Goal: Information Seeking & Learning: Learn about a topic

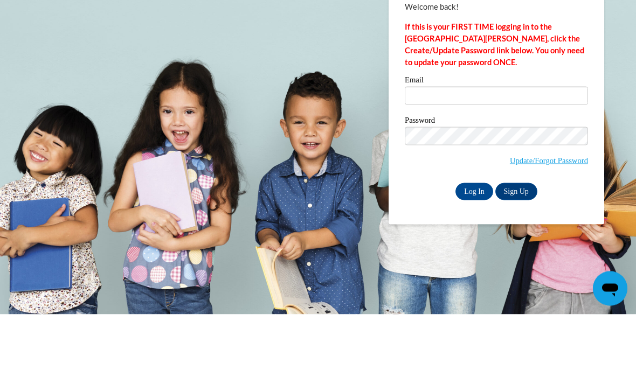
scroll to position [70, 0]
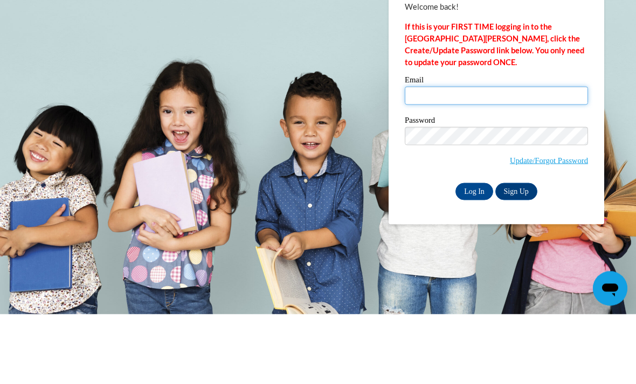
type input "[EMAIL_ADDRESS][DOMAIN_NAME]"
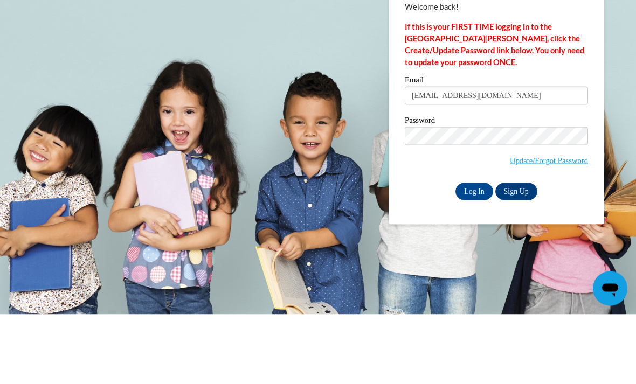
click at [474, 253] on input "Log In" at bounding box center [475, 261] width 38 height 17
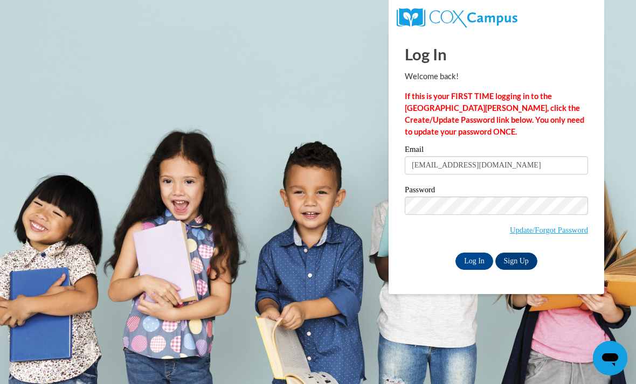
click at [462, 268] on input "Log In" at bounding box center [475, 261] width 38 height 17
click at [477, 261] on input "Log In" at bounding box center [475, 261] width 38 height 17
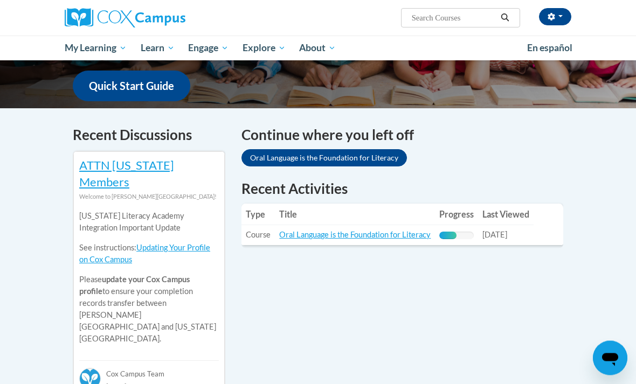
scroll to position [281, 0]
click at [389, 237] on link "Oral Language is the Foundation for Literacy" at bounding box center [355, 234] width 152 height 9
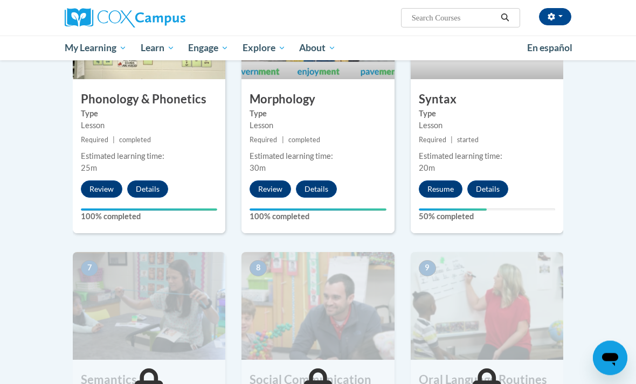
scroll to position [650, 0]
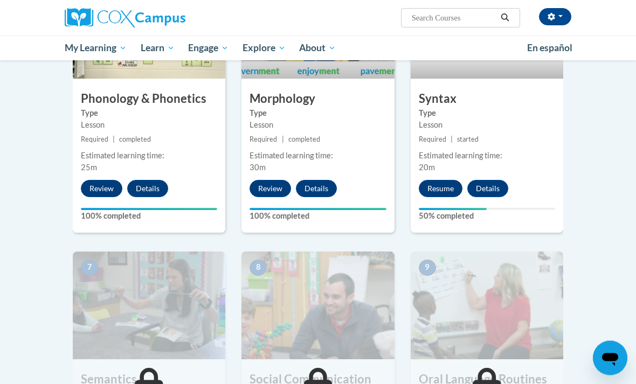
click at [442, 189] on button "Resume" at bounding box center [441, 189] width 44 height 17
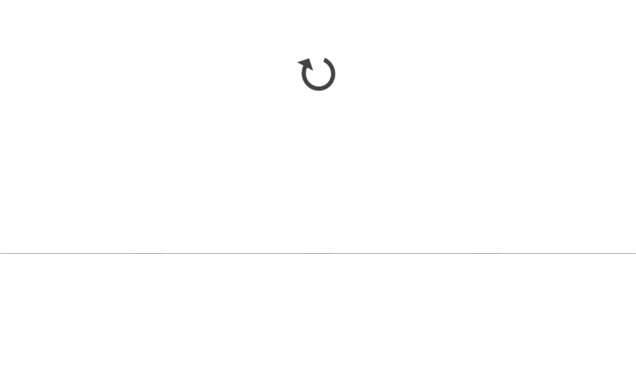
scroll to position [781, 0]
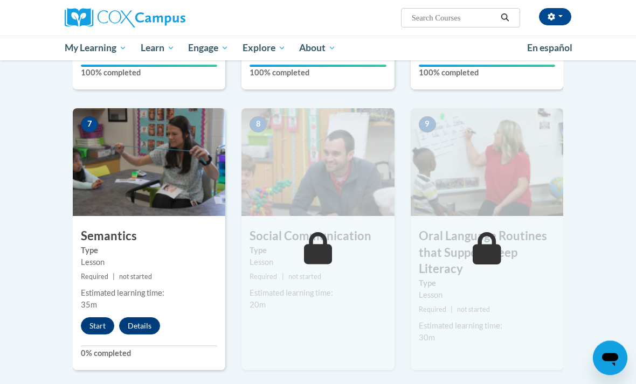
scroll to position [794, 0]
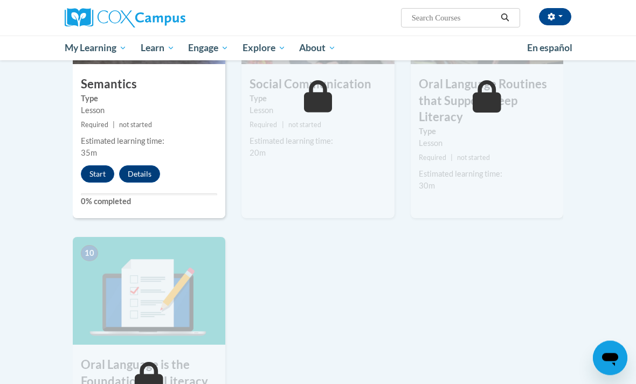
click at [99, 175] on button "Start" at bounding box center [97, 174] width 33 height 17
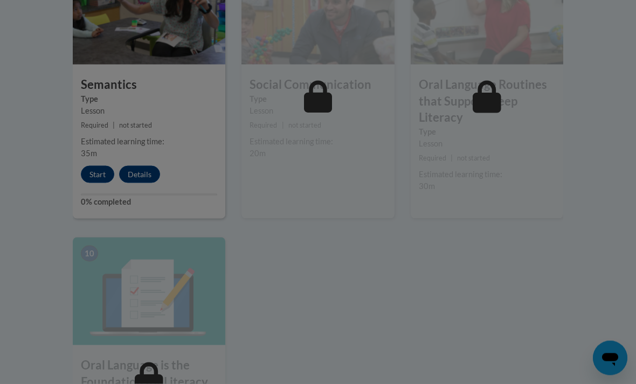
scroll to position [946, 0]
click at [101, 171] on div at bounding box center [318, 192] width 636 height 384
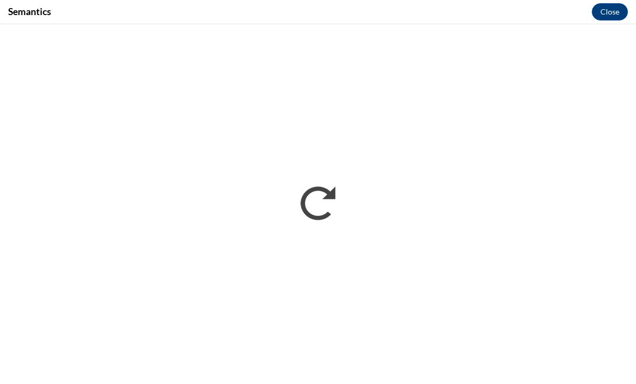
scroll to position [0, 0]
